Goal: Communication & Community: Answer question/provide support

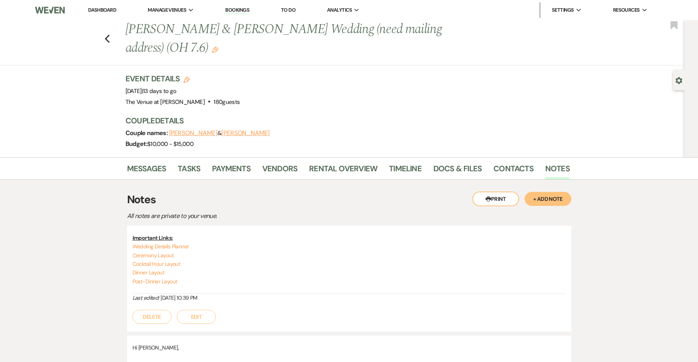
click at [112, 14] on li "Dashboard" at bounding box center [102, 10] width 36 height 16
click at [112, 13] on link "Dashboard" at bounding box center [102, 10] width 28 height 7
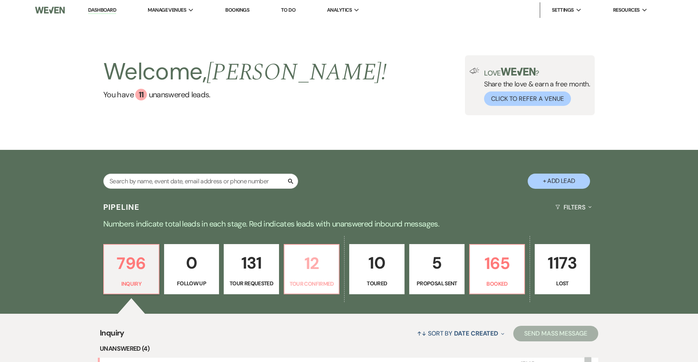
click at [293, 267] on p "12" at bounding box center [311, 264] width 45 height 26
select select "4"
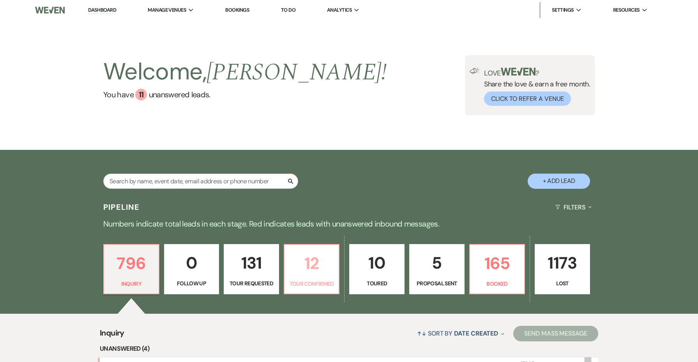
select select "4"
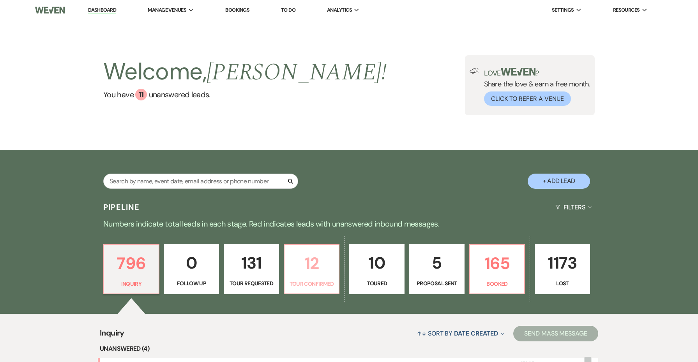
select select "4"
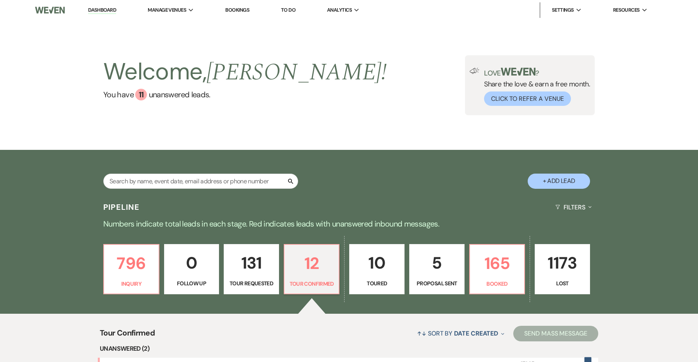
scroll to position [171, 0]
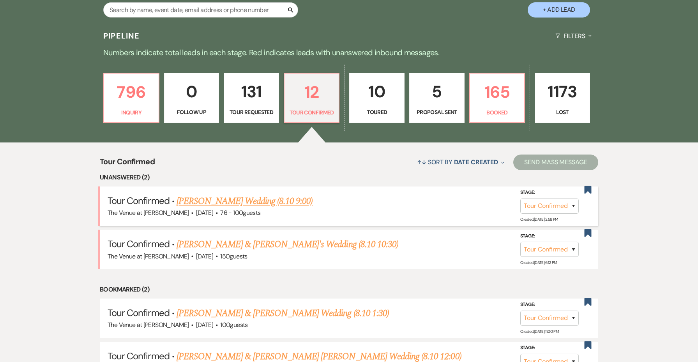
click at [257, 203] on link "[PERSON_NAME] Wedding (8.10 9:00)" at bounding box center [245, 201] width 136 height 14
select select "4"
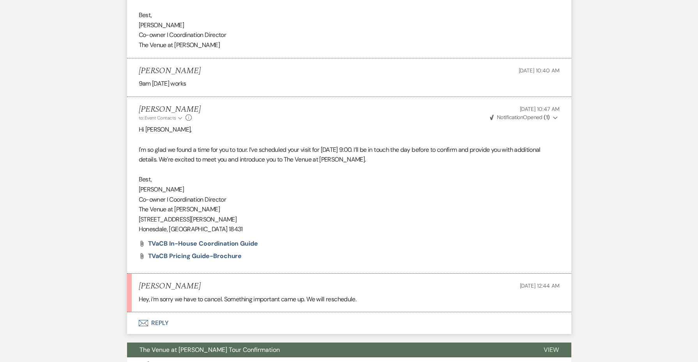
click at [164, 313] on button "Envelope Reply" at bounding box center [349, 324] width 444 height 22
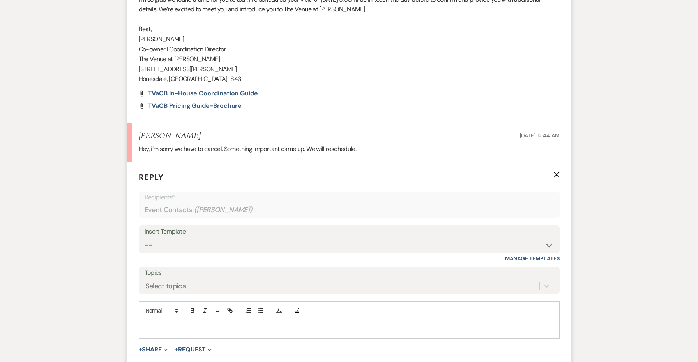
scroll to position [4000, 0]
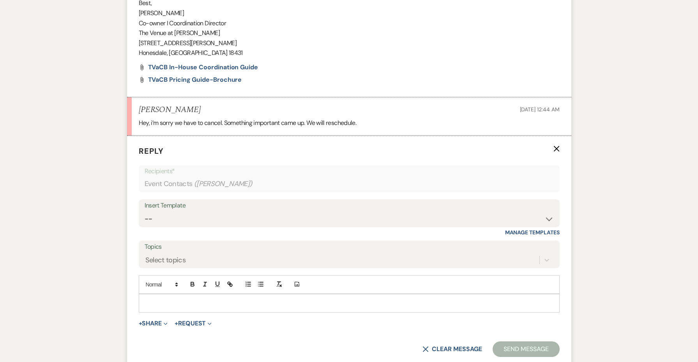
click at [162, 295] on div at bounding box center [349, 304] width 420 height 18
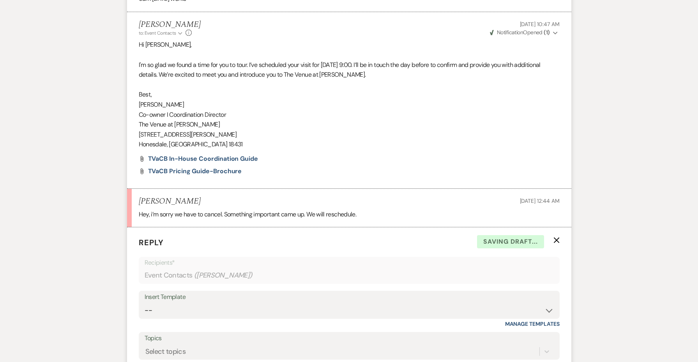
scroll to position [3880, 0]
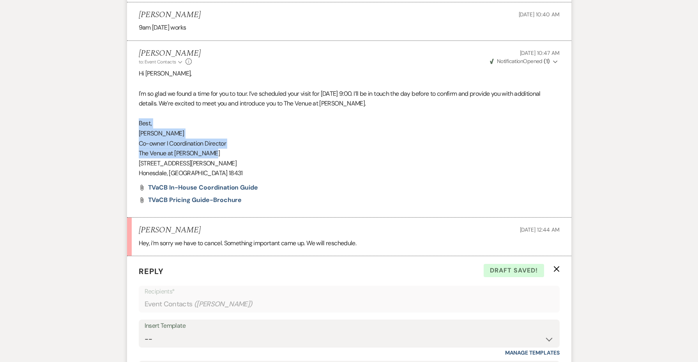
copy div "Best, [PERSON_NAME] I Coordination Director The Venue at [PERSON_NAME]"
drag, startPoint x: 220, startPoint y: 86, endPoint x: 126, endPoint y: 58, distance: 98.3
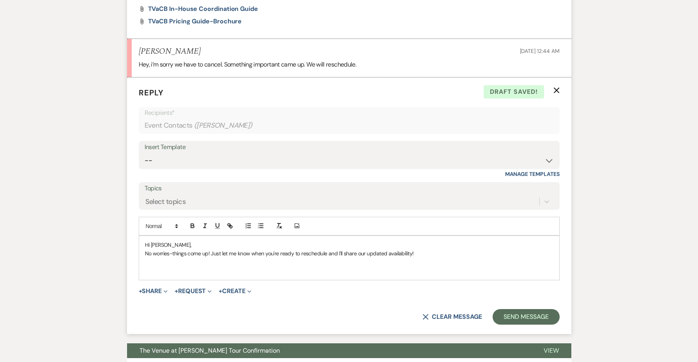
scroll to position [4058, 0]
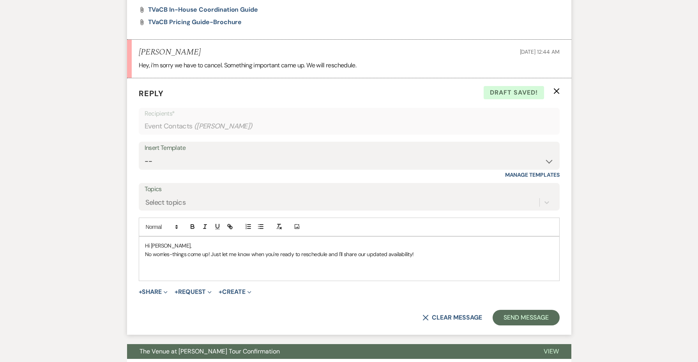
click at [395, 268] on p at bounding box center [349, 272] width 408 height 9
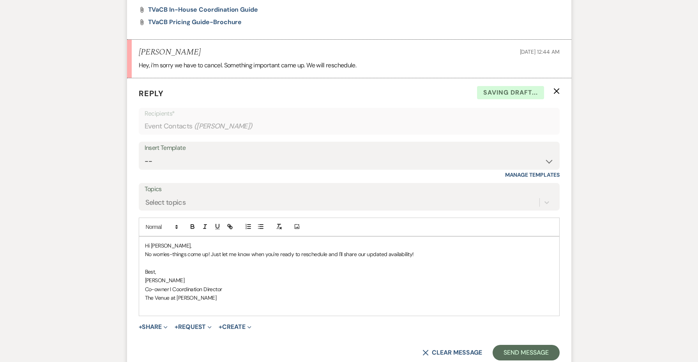
click at [374, 242] on p "Hi [PERSON_NAME]," at bounding box center [349, 246] width 408 height 9
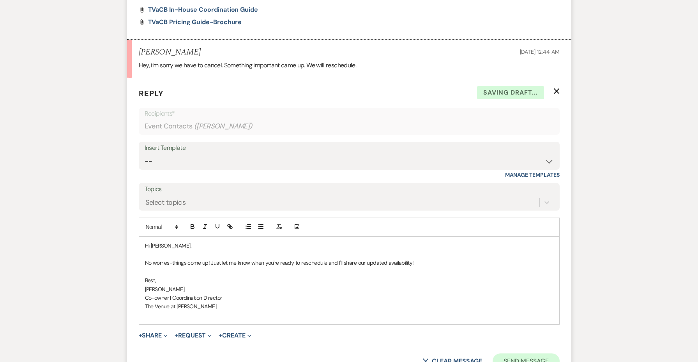
click at [523, 354] on button "Send Message" at bounding box center [526, 362] width 67 height 16
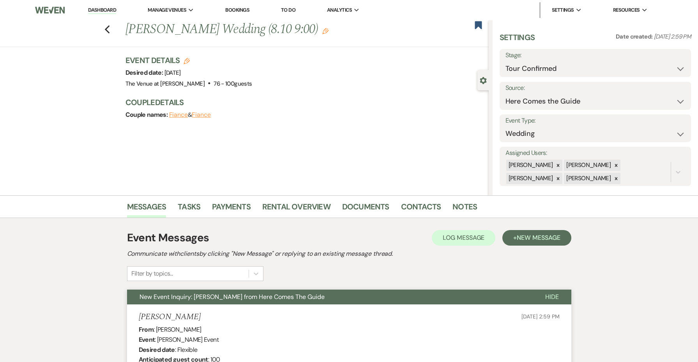
scroll to position [0, 0]
click at [322, 32] on use "button" at bounding box center [325, 31] width 6 height 6
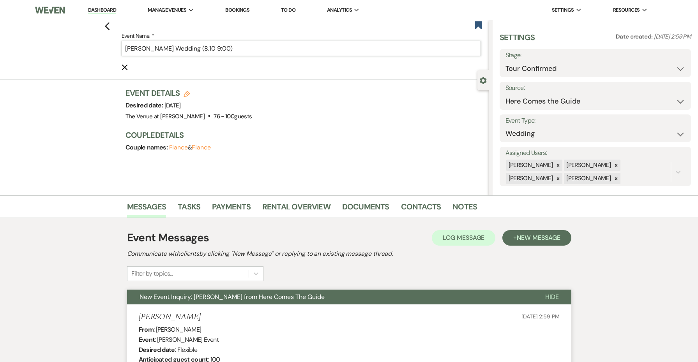
click at [221, 48] on input "[PERSON_NAME] Wedding (8.10 9:00)" at bounding box center [301, 48] width 359 height 15
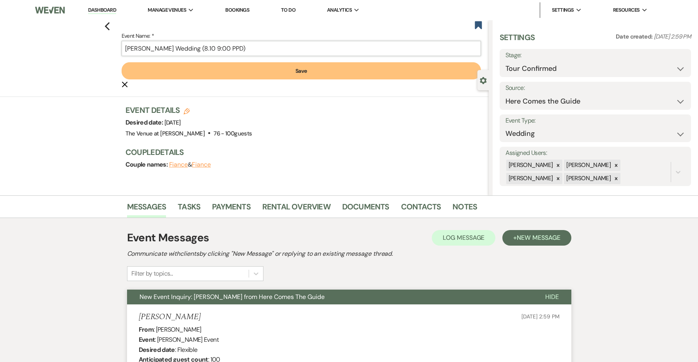
type input "[PERSON_NAME] Wedding (8.10 9:00 PPD)"
click at [245, 77] on button "Save" at bounding box center [301, 70] width 359 height 17
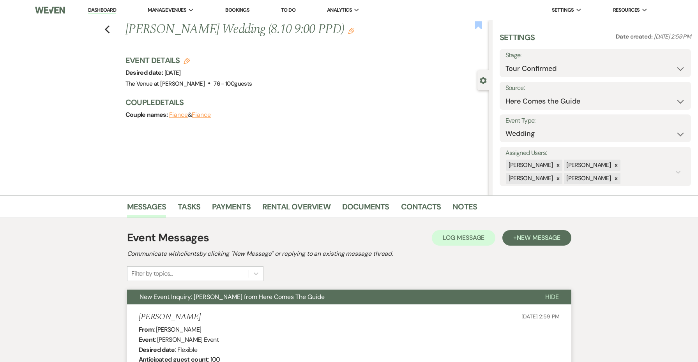
click at [479, 23] on use "button" at bounding box center [478, 25] width 7 height 8
click at [107, 29] on use "button" at bounding box center [106, 29] width 5 height 9
select select "4"
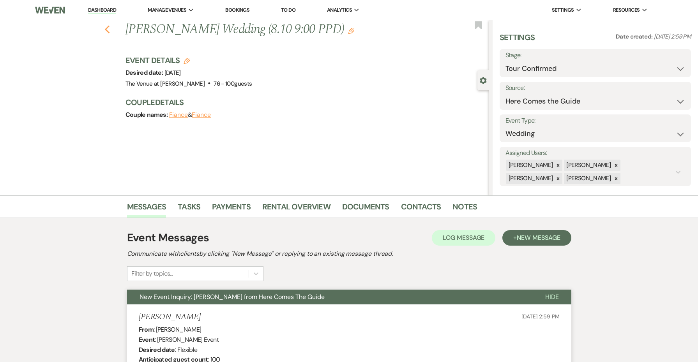
select select "4"
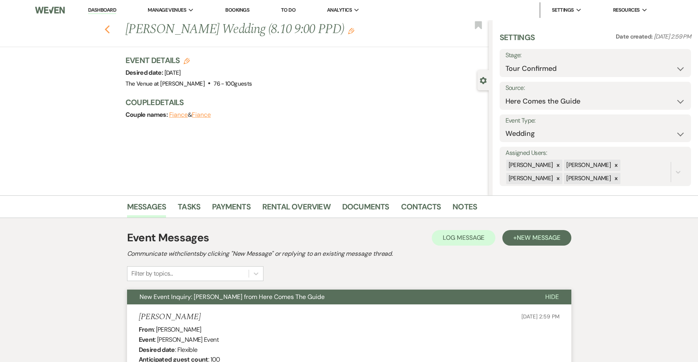
select select "4"
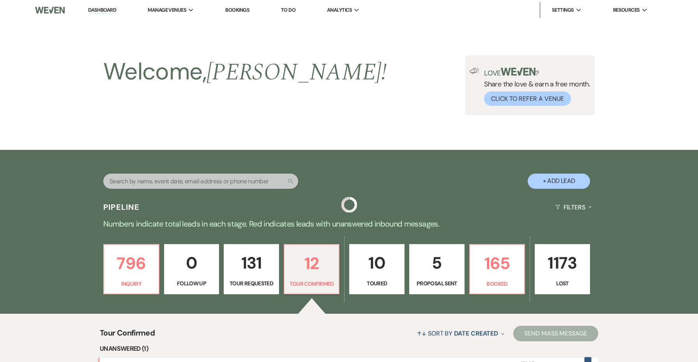
scroll to position [171, 0]
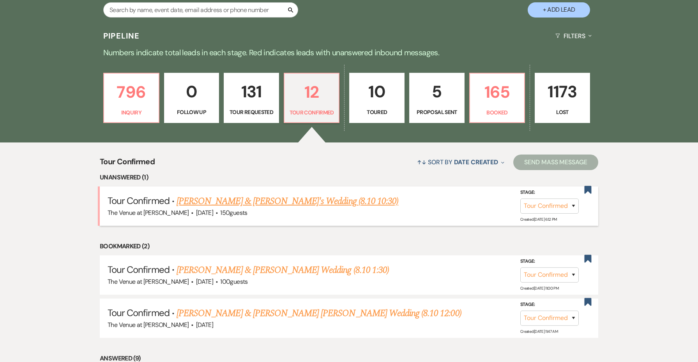
click at [225, 202] on link "[PERSON_NAME] & [PERSON_NAME]'s Wedding (8.10 10:30)" at bounding box center [288, 201] width 222 height 14
select select "4"
select select "5"
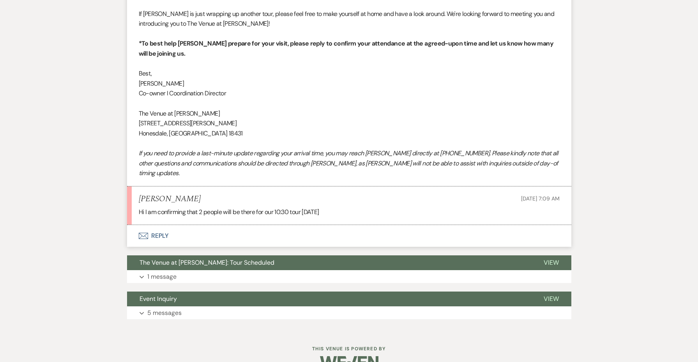
scroll to position [503, 0]
click at [156, 226] on button "Envelope Reply" at bounding box center [349, 237] width 444 height 22
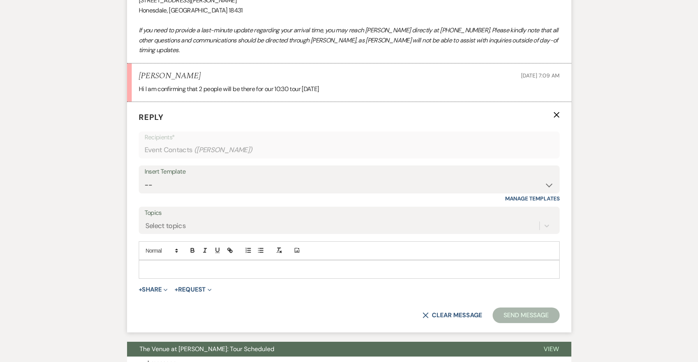
scroll to position [644, 0]
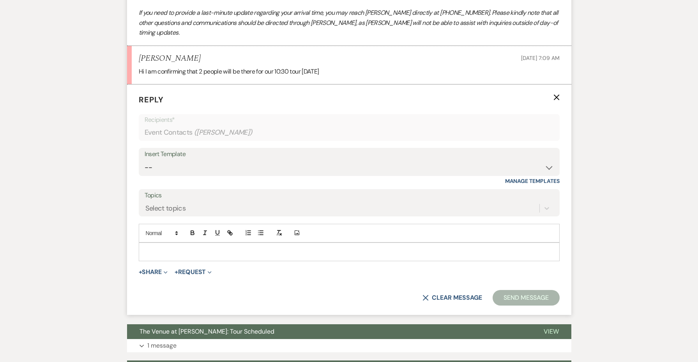
click at [180, 246] on form "Reply X Recipients* Event Contacts ( [PERSON_NAME] ) Insert Template -- Weven P…" at bounding box center [349, 200] width 444 height 231
click at [178, 242] on form "Reply X Recipients* Event Contacts ( [PERSON_NAME] ) Insert Template -- Weven P…" at bounding box center [349, 200] width 444 height 231
click at [173, 248] on p at bounding box center [349, 252] width 408 height 9
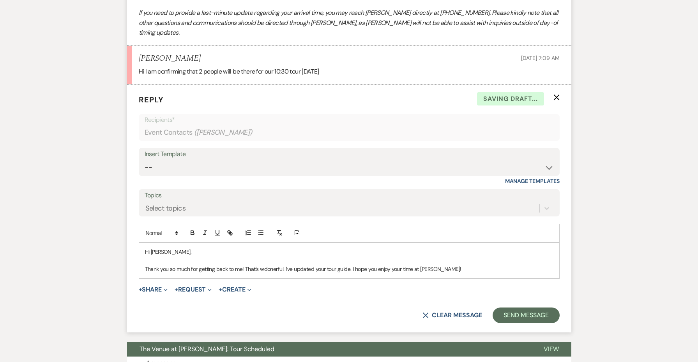
click at [273, 265] on p "Thank you so much for getting back to me! That's wdonerful. I've updated your t…" at bounding box center [349, 269] width 408 height 9
click at [532, 265] on p "Thank you so much for getting back to me! That's wonderful. I've updated your t…" at bounding box center [349, 269] width 408 height 9
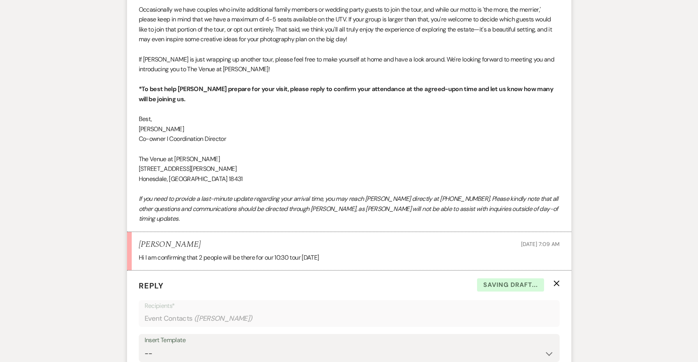
scroll to position [448, 0]
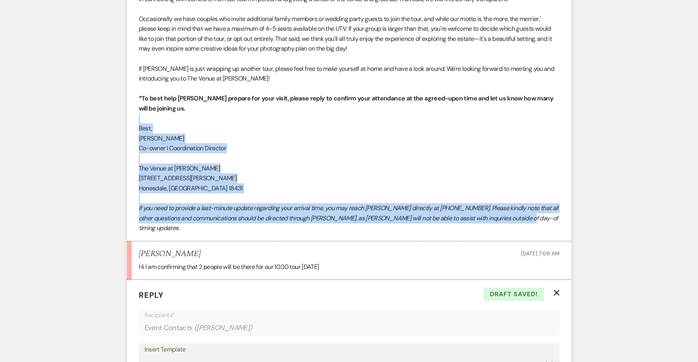
drag, startPoint x: 523, startPoint y: 212, endPoint x: 139, endPoint y: 113, distance: 396.7
click at [139, 113] on div "Hi [PERSON_NAME], I’m reaching out to confirm your tour [DATE], [DATE] 10:30. I…" at bounding box center [349, 58] width 421 height 349
copy div "Best, [PERSON_NAME] I Coordination Director The Venue at [PERSON_NAME] [STREET_…"
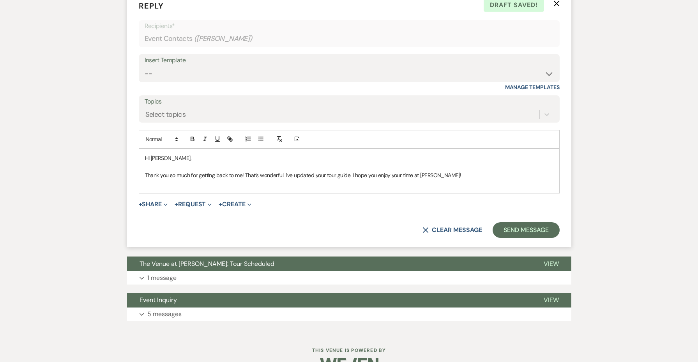
scroll to position [737, 0]
click at [150, 180] on p at bounding box center [349, 184] width 408 height 9
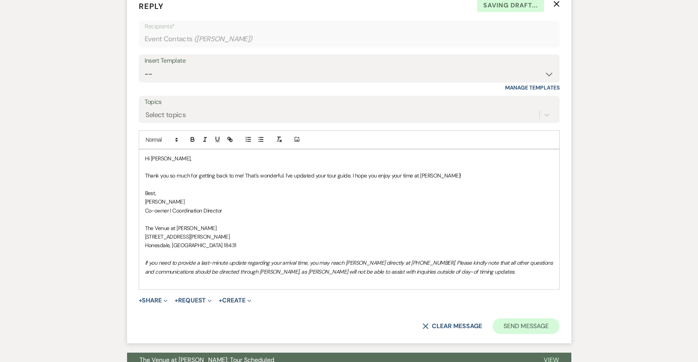
click at [522, 319] on button "Send Message" at bounding box center [526, 327] width 67 height 16
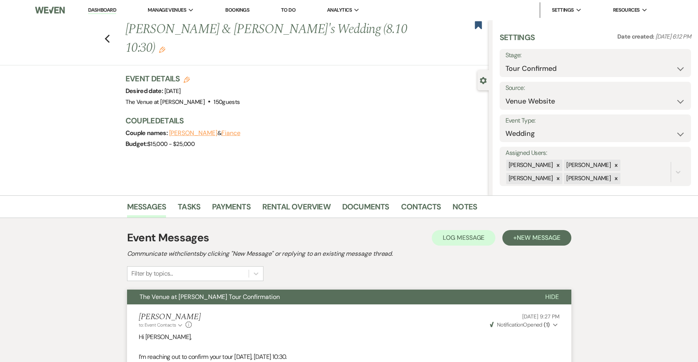
scroll to position [0, 0]
click at [107, 33] on button "Previous" at bounding box center [107, 38] width 6 height 11
select select "4"
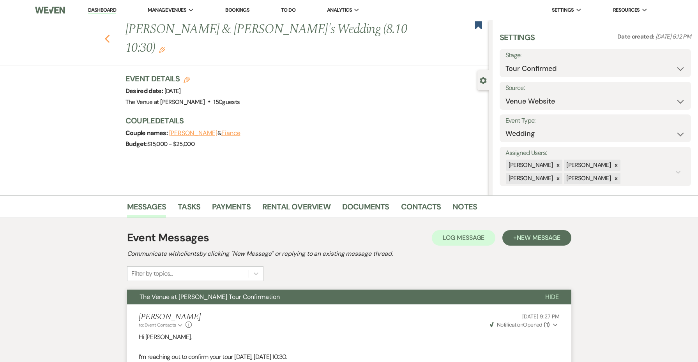
select select "4"
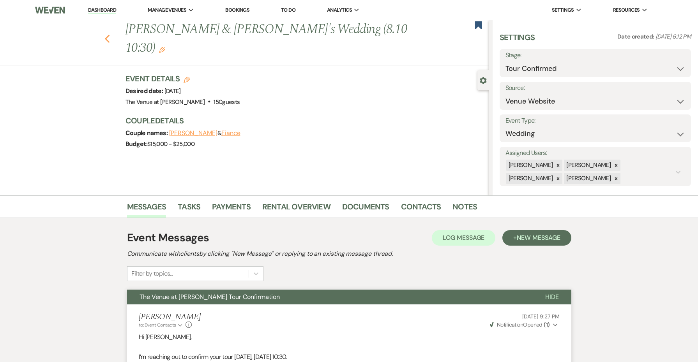
select select "4"
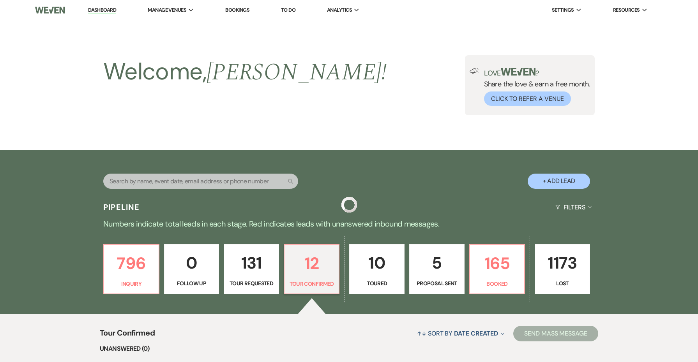
scroll to position [171, 0]
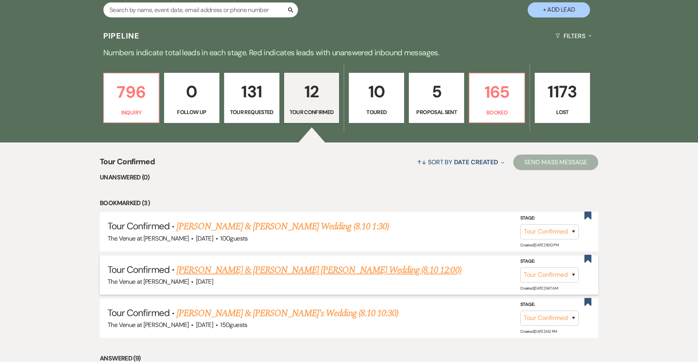
click at [339, 267] on link "[PERSON_NAME] & [PERSON_NAME] [PERSON_NAME] Wedding (8.10 12:00)" at bounding box center [319, 270] width 285 height 14
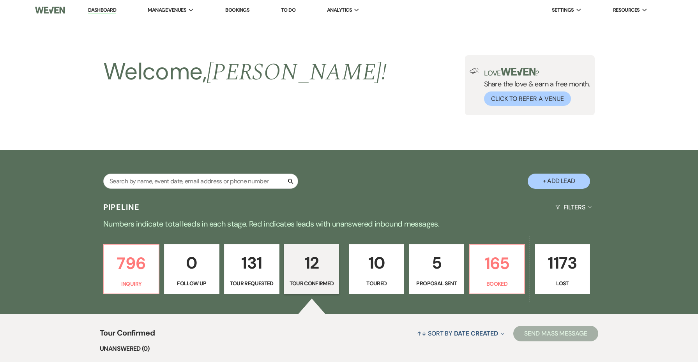
select select "4"
select select "5"
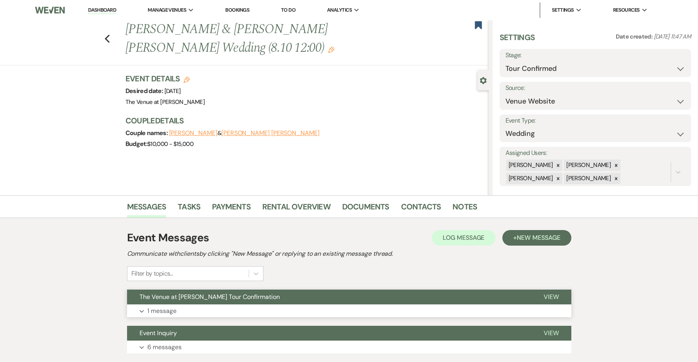
click at [337, 294] on button "The Venue at [PERSON_NAME] Tour Confirmation" at bounding box center [329, 297] width 404 height 15
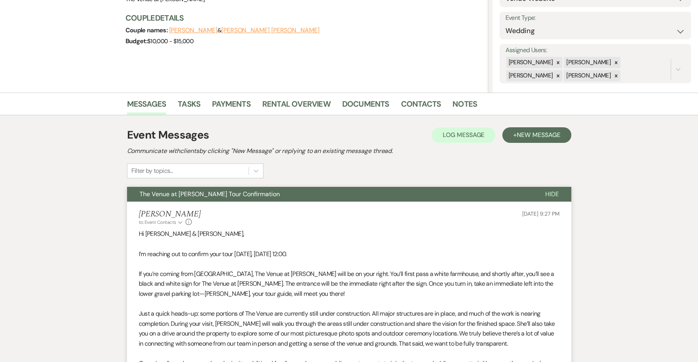
scroll to position [194, 0]
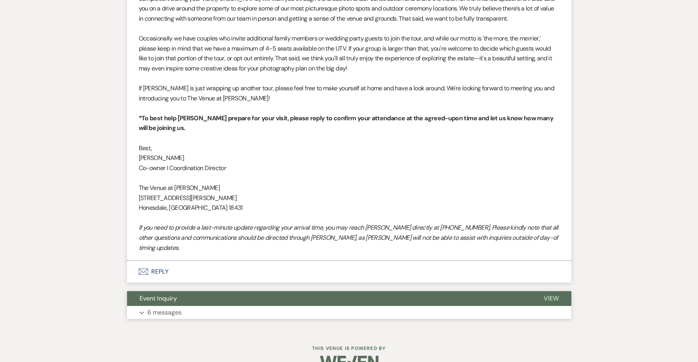
click at [336, 306] on button "Expand 6 messages" at bounding box center [349, 312] width 444 height 13
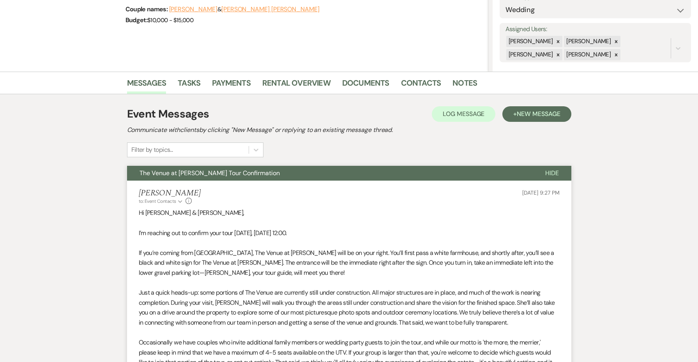
scroll to position [277, 0]
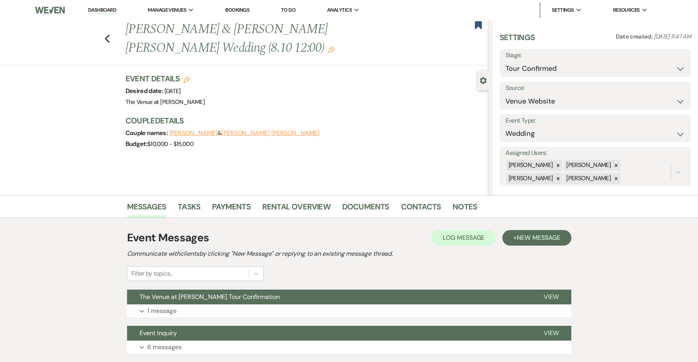
scroll to position [53, 0]
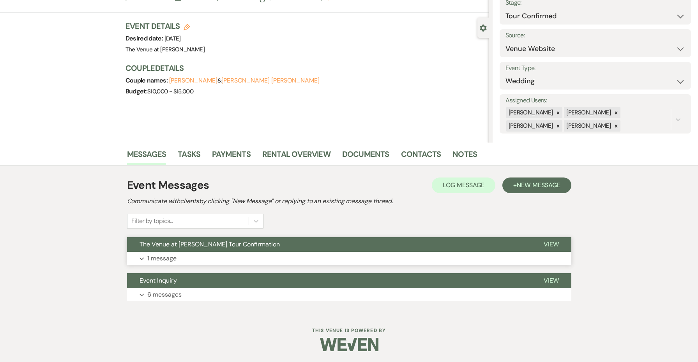
click at [315, 257] on button "Expand 1 message" at bounding box center [349, 258] width 444 height 13
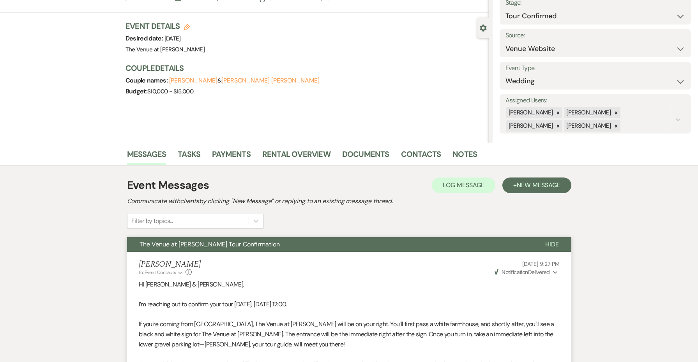
click at [542, 274] on span "Weven Check Notification Delivered" at bounding box center [522, 272] width 55 height 7
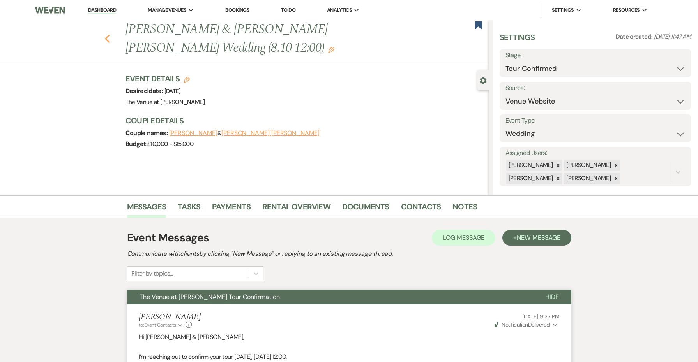
scroll to position [0, 0]
click at [108, 39] on icon "Previous" at bounding box center [107, 38] width 6 height 9
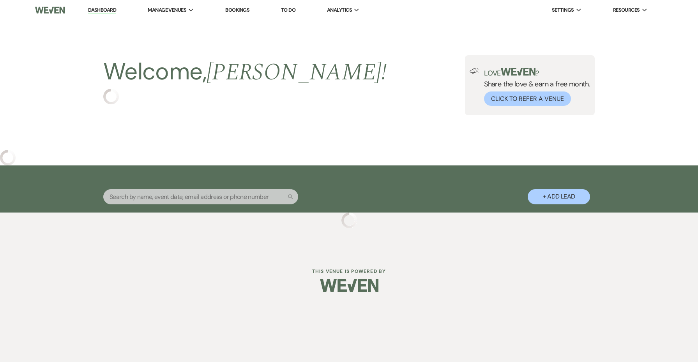
select select "4"
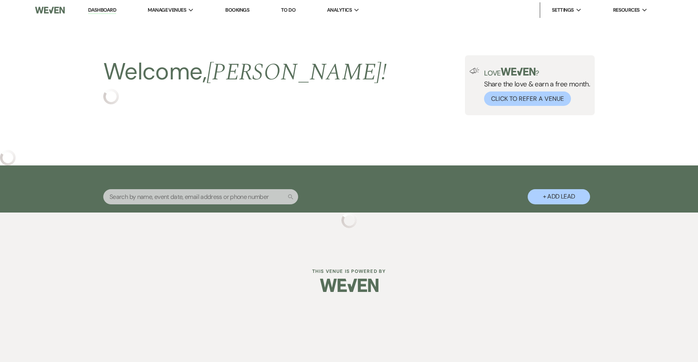
select select "4"
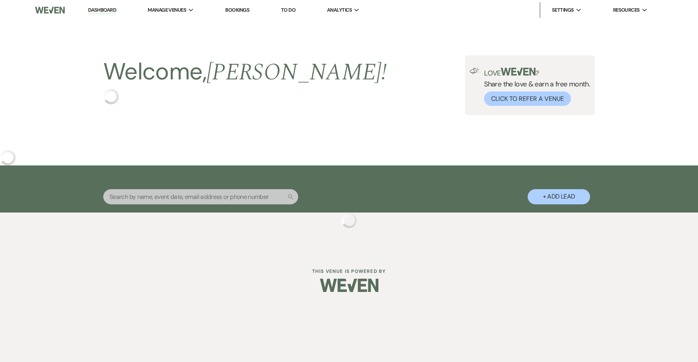
select select "4"
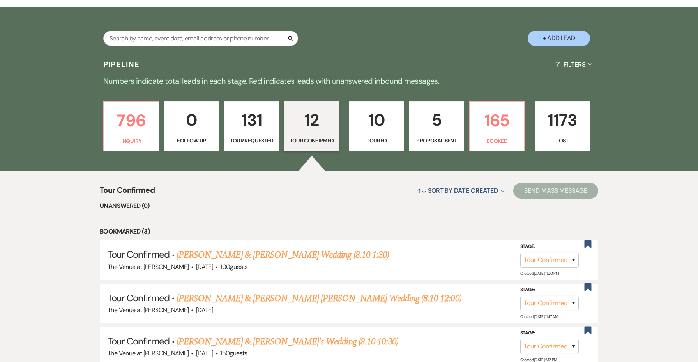
scroll to position [181, 0]
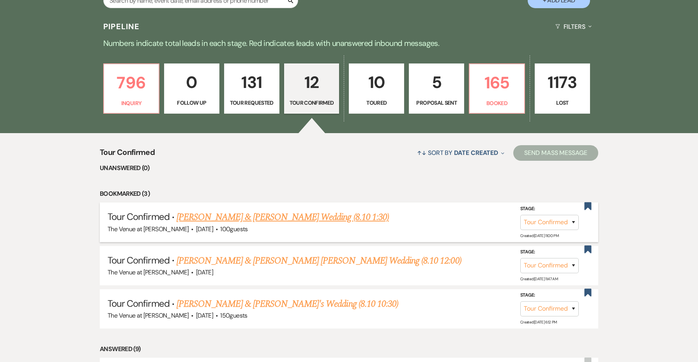
click at [210, 216] on link "[PERSON_NAME] & [PERSON_NAME] Wedding (8.10 1:30)" at bounding box center [283, 217] width 212 height 14
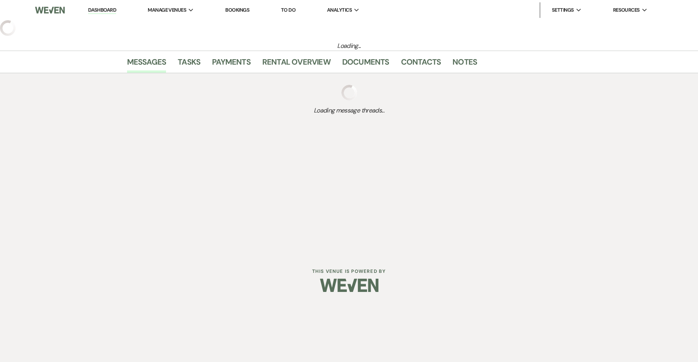
select select "4"
select select "5"
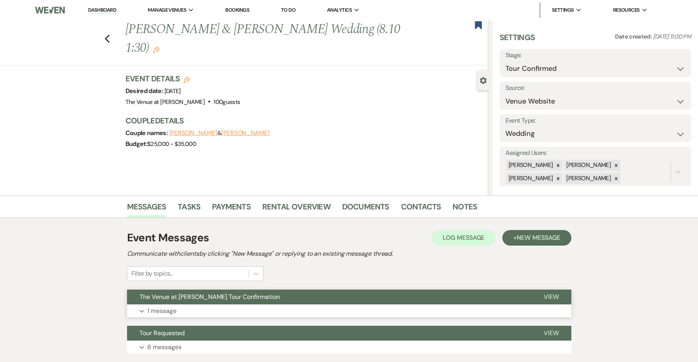
click at [238, 298] on span "The Venue at [PERSON_NAME] Tour Confirmation" at bounding box center [210, 297] width 140 height 8
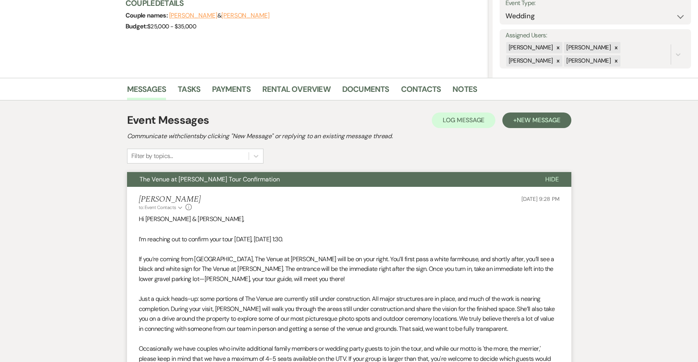
scroll to position [147, 0]
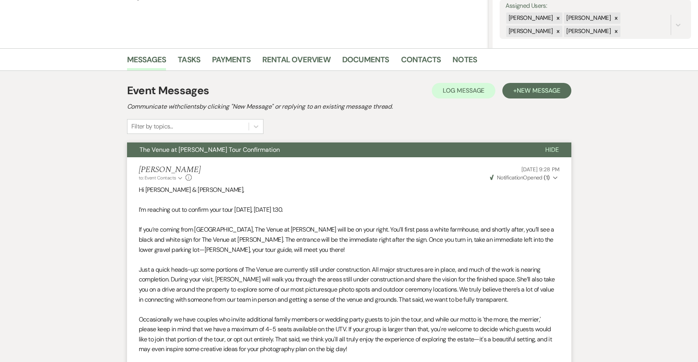
click at [530, 179] on span "Weven Check Notification Opened ( 1 )" at bounding box center [520, 177] width 60 height 7
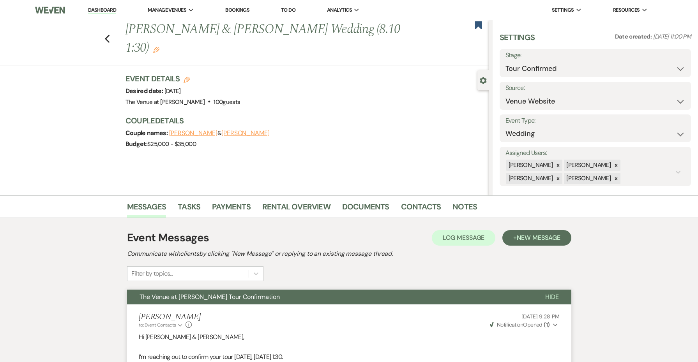
scroll to position [0, 0]
click at [106, 35] on use "button" at bounding box center [106, 39] width 5 height 9
select select "4"
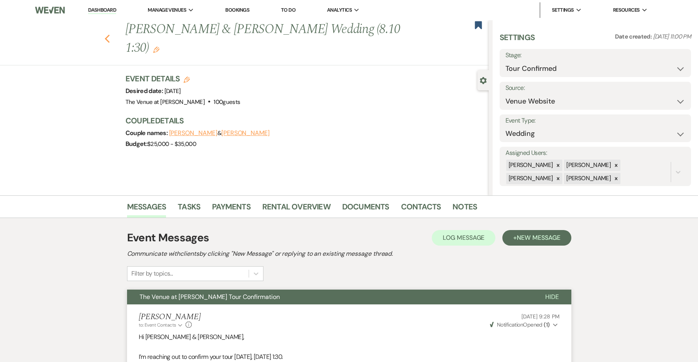
select select "4"
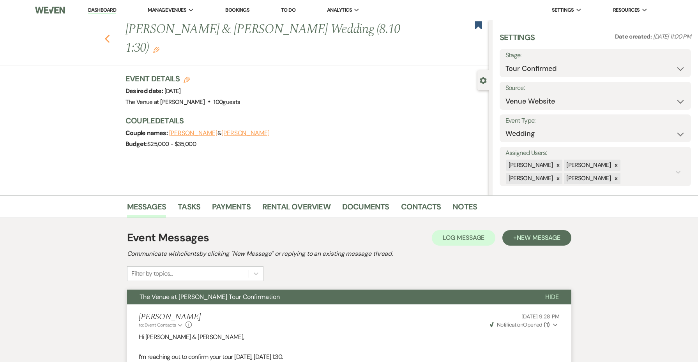
select select "4"
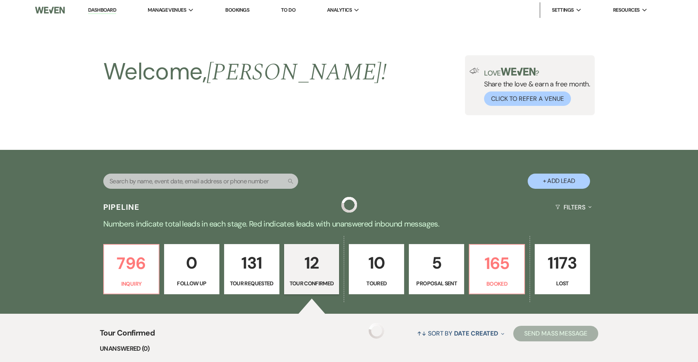
scroll to position [181, 0]
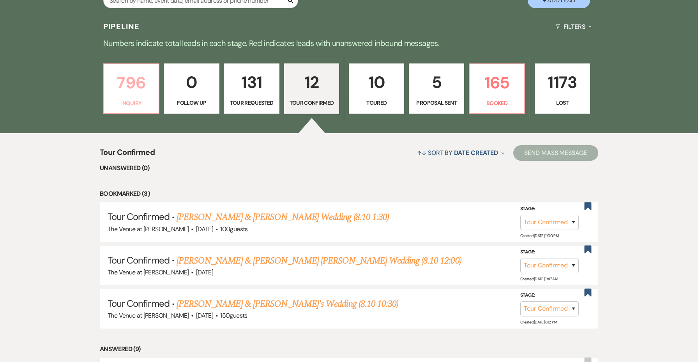
click at [133, 104] on p "Inquiry" at bounding box center [131, 103] width 45 height 9
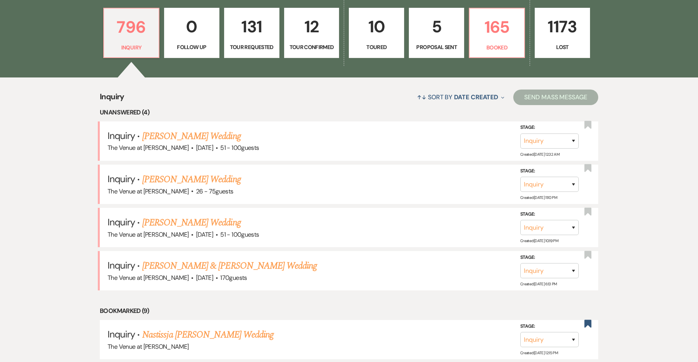
scroll to position [277, 0]
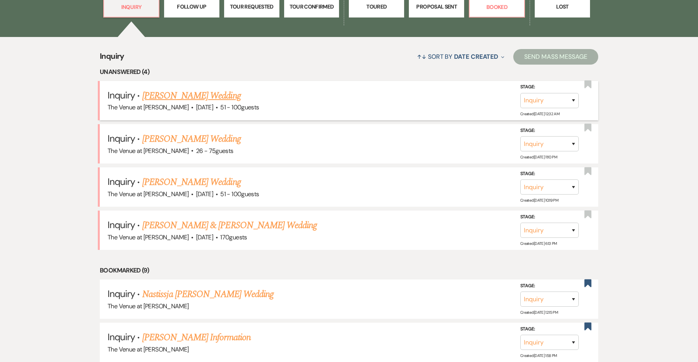
click at [225, 98] on link "[PERSON_NAME] Wedding" at bounding box center [191, 96] width 99 height 14
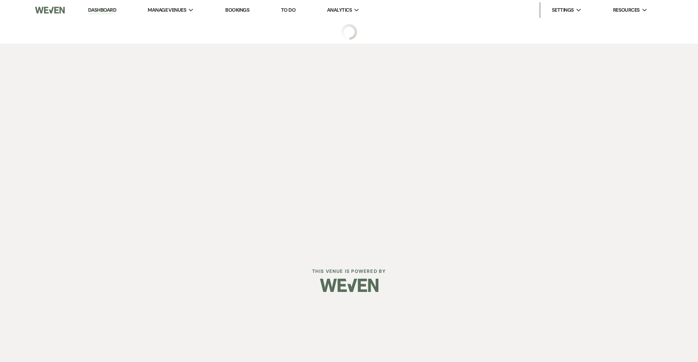
select select "2"
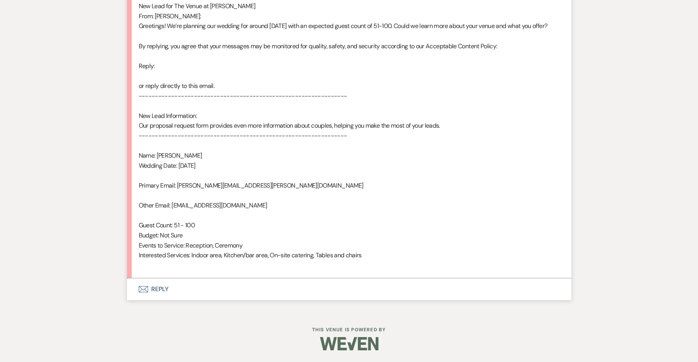
click at [163, 289] on button "Envelope Reply" at bounding box center [349, 290] width 444 height 22
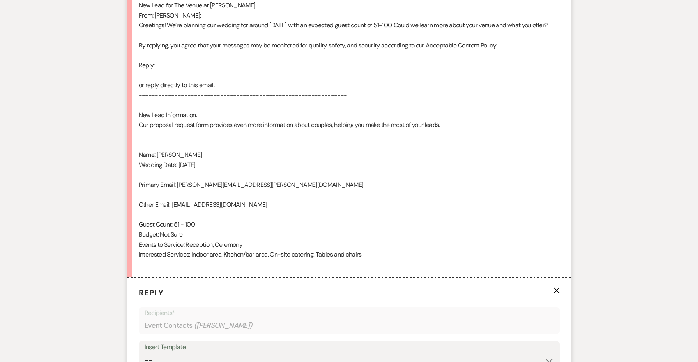
scroll to position [573, 0]
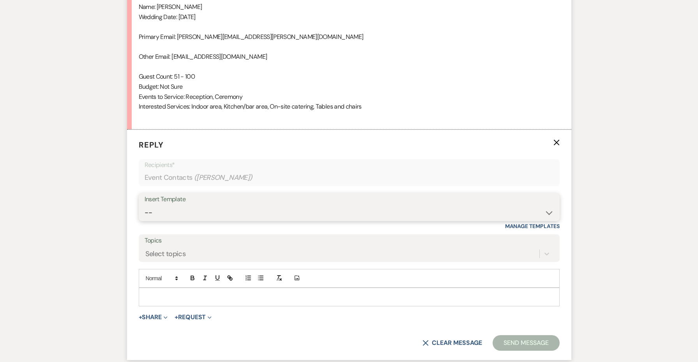
select select "4438"
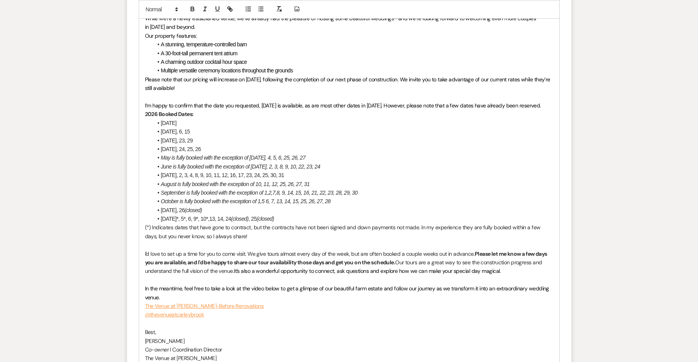
scroll to position [913, 0]
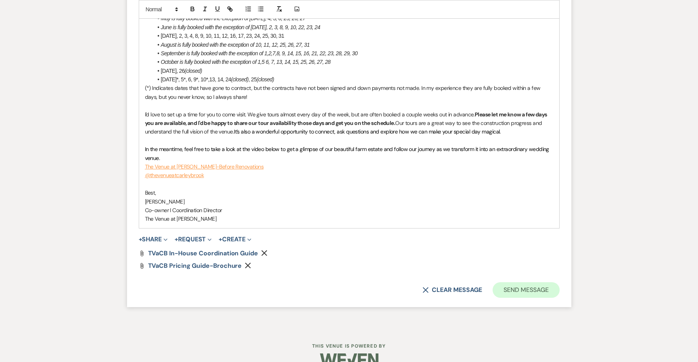
click at [521, 283] on button "Send Message" at bounding box center [526, 291] width 67 height 16
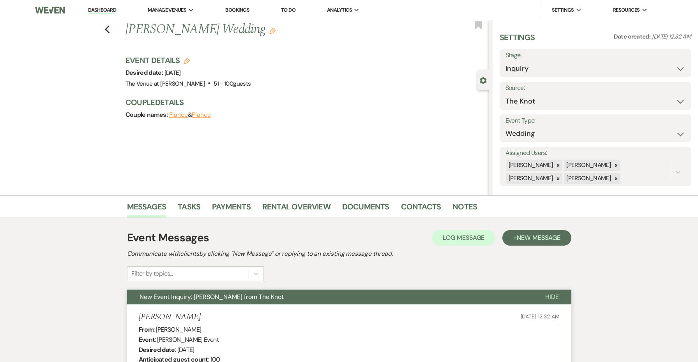
scroll to position [0, 0]
click at [108, 29] on icon "Previous" at bounding box center [107, 29] width 6 height 9
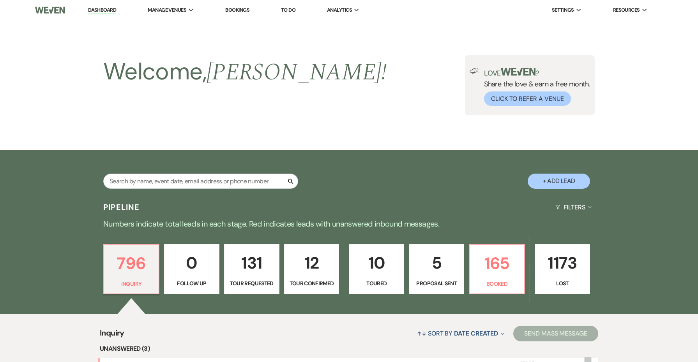
scroll to position [277, 0]
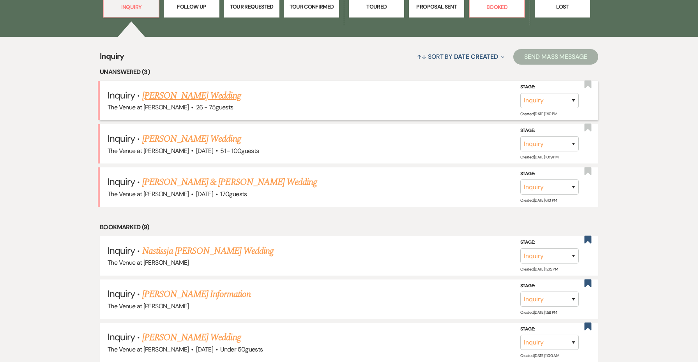
click at [153, 95] on link "[PERSON_NAME] Wedding" at bounding box center [191, 96] width 99 height 14
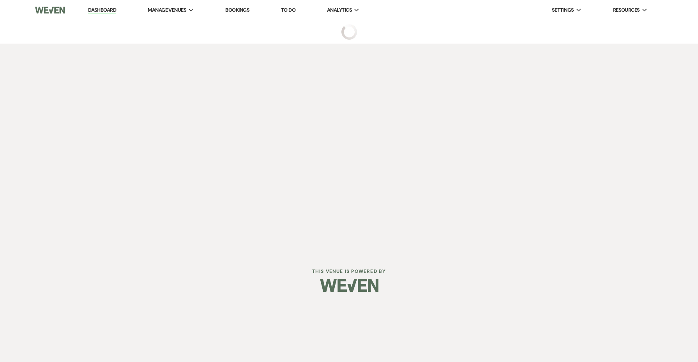
select select "4"
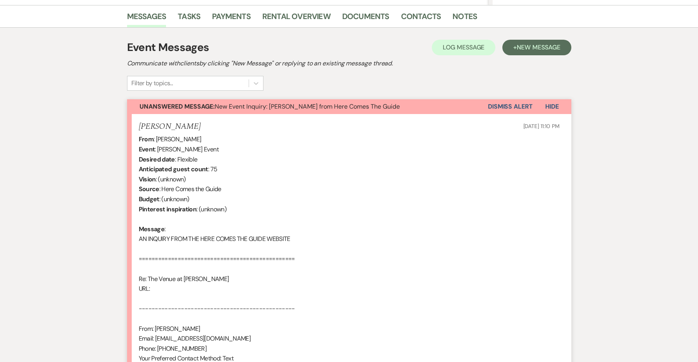
scroll to position [158, 0]
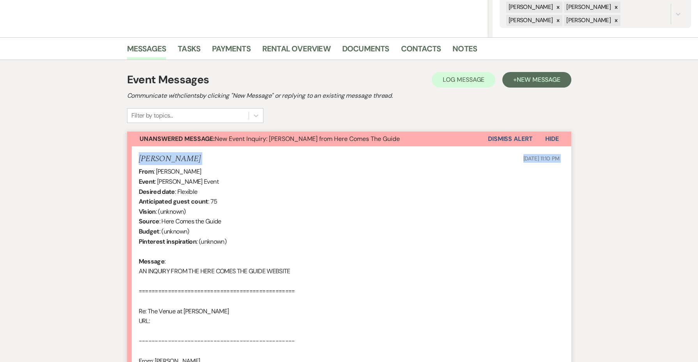
drag, startPoint x: 186, startPoint y: 164, endPoint x: 127, endPoint y: 159, distance: 58.7
click at [126, 160] on div "Messages Tasks Payments Rental Overview Documents Contacts Notes Event Messages…" at bounding box center [349, 322] width 698 height 570
click at [189, 160] on div "Becky Morel Aug 09, 2025, 11:10 PM" at bounding box center [349, 159] width 421 height 10
drag, startPoint x: 184, startPoint y: 158, endPoint x: 144, endPoint y: 157, distance: 40.6
click at [144, 157] on div "Becky Morel Aug 09, 2025, 11:10 PM" at bounding box center [349, 159] width 421 height 10
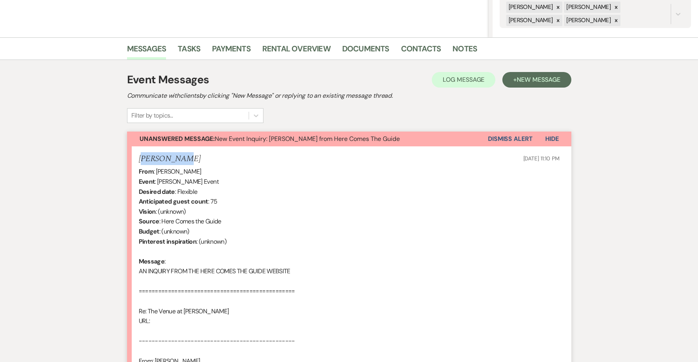
copy h5 "ecky Morel"
click at [221, 172] on div "From : Becky Morel Event : Becky Morel's Event Desired date : Flexible Anticipa…" at bounding box center [349, 366] width 421 height 399
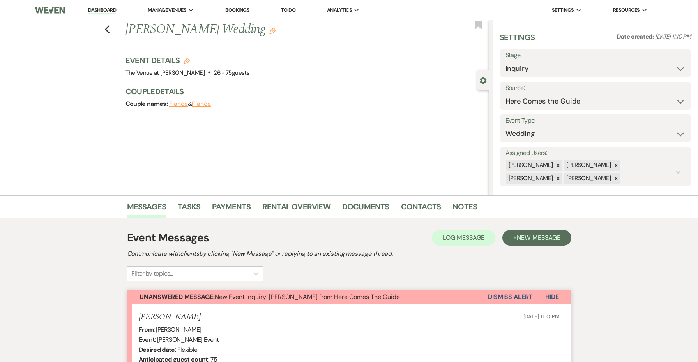
scroll to position [0, 0]
click at [106, 29] on use "button" at bounding box center [106, 29] width 5 height 9
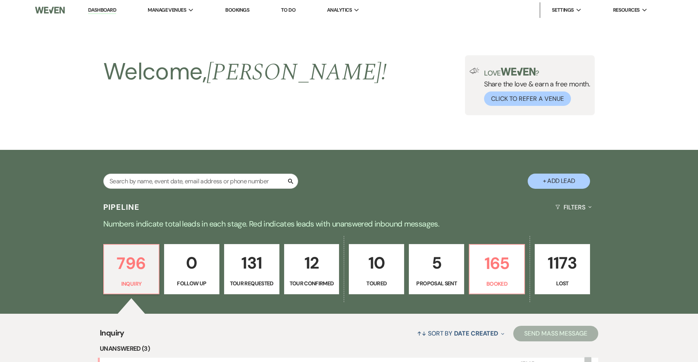
scroll to position [277, 0]
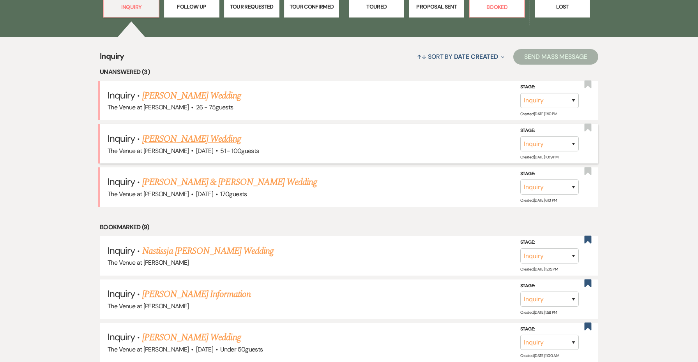
click at [205, 138] on link "[PERSON_NAME] Wedding" at bounding box center [191, 139] width 99 height 14
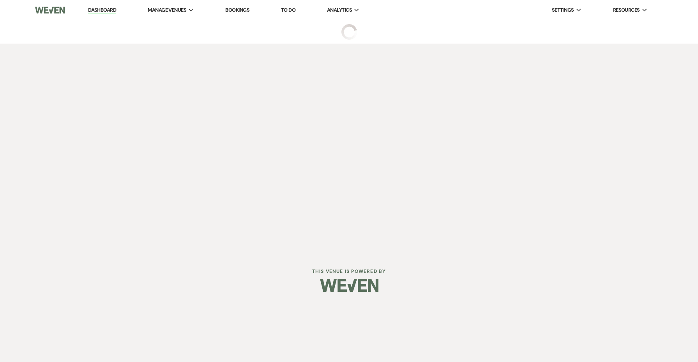
select select "2"
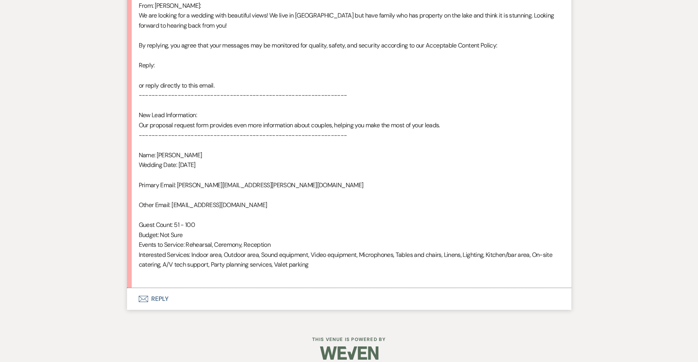
click at [160, 292] on button "Envelope Reply" at bounding box center [349, 299] width 444 height 22
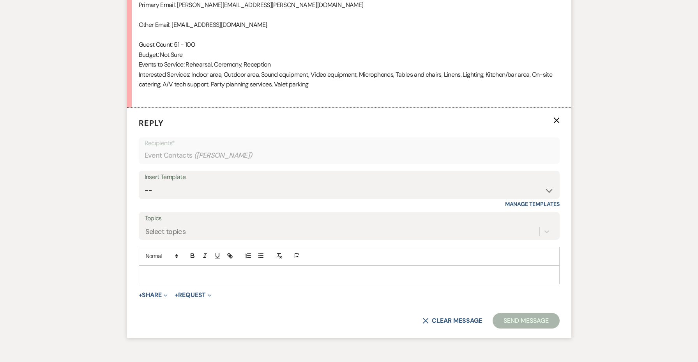
scroll to position [647, 0]
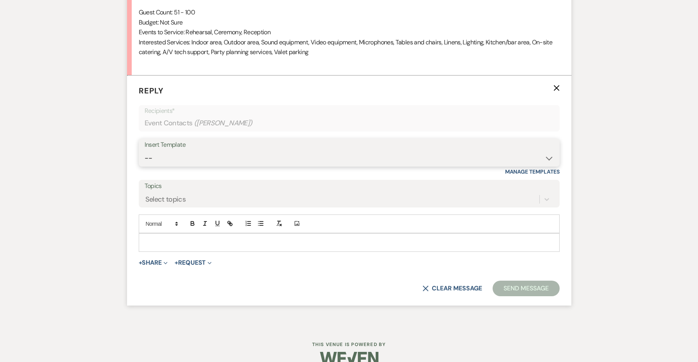
select select "4690"
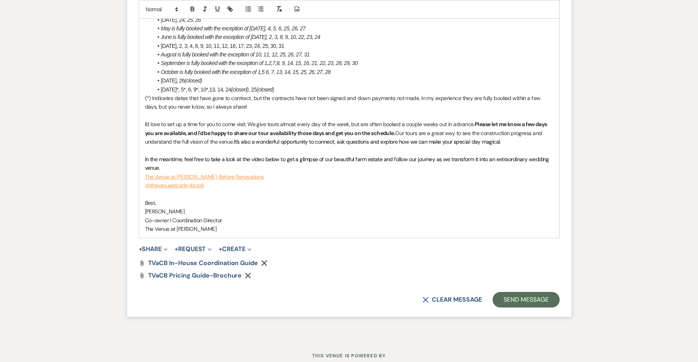
scroll to position [1062, 0]
click at [519, 293] on button "Send Message" at bounding box center [526, 301] width 67 height 16
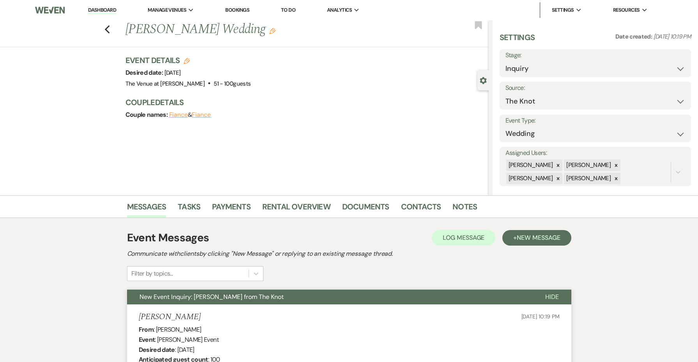
scroll to position [0, 0]
click at [104, 30] on icon "Previous" at bounding box center [107, 29] width 6 height 9
